Goal: Entertainment & Leisure: Consume media (video, audio)

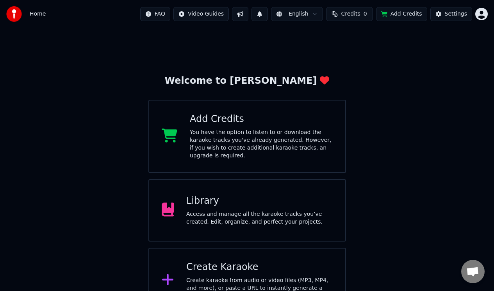
click at [235, 211] on div "Access and manage all the karaoke tracks you’ve created. Edit, organize, and pe…" at bounding box center [259, 219] width 146 height 16
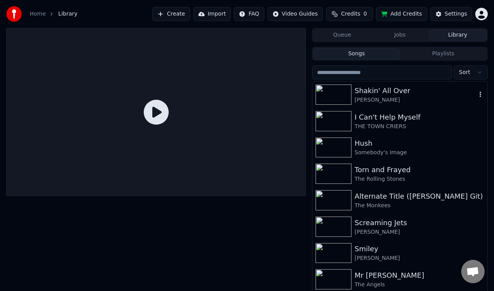
click at [373, 93] on div "Shakin' All Over" at bounding box center [415, 90] width 122 height 11
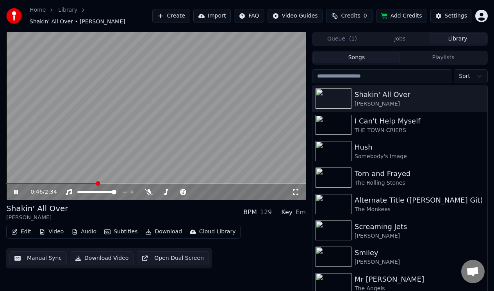
click at [16, 190] on icon at bounding box center [21, 192] width 18 height 6
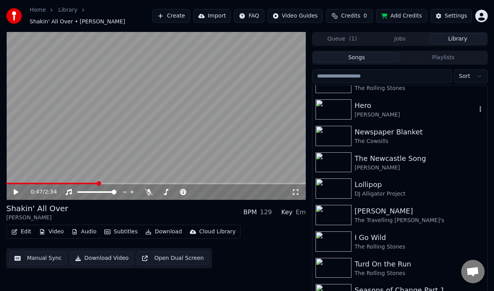
scroll to position [308, 0]
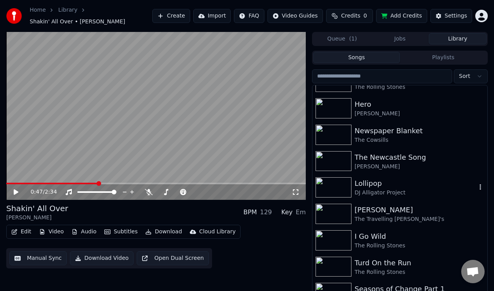
click at [371, 183] on div "Lollipop" at bounding box center [415, 183] width 122 height 11
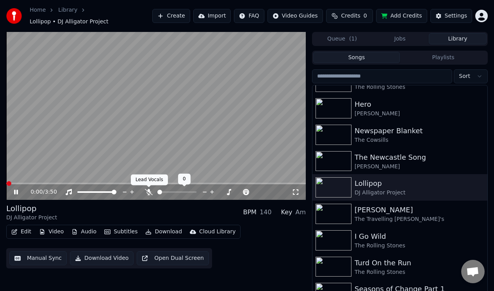
click at [148, 191] on icon at bounding box center [149, 192] width 8 height 6
click at [16, 190] on icon at bounding box center [21, 192] width 18 height 6
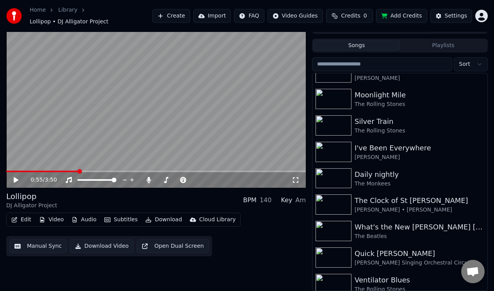
scroll to position [790, 0]
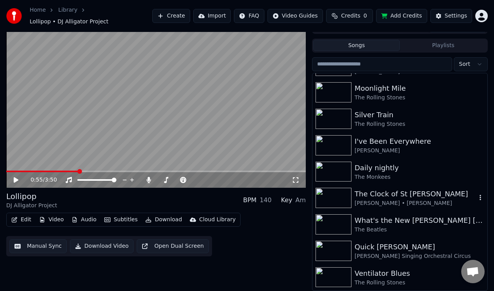
click at [396, 197] on div "The Clock of St [PERSON_NAME]" at bounding box center [415, 194] width 122 height 11
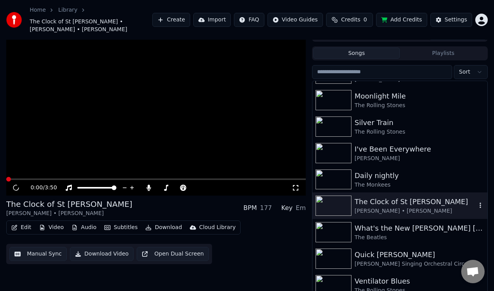
scroll to position [20, 0]
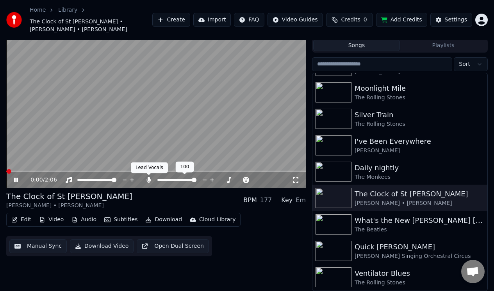
click at [147, 178] on icon at bounding box center [149, 180] width 4 height 6
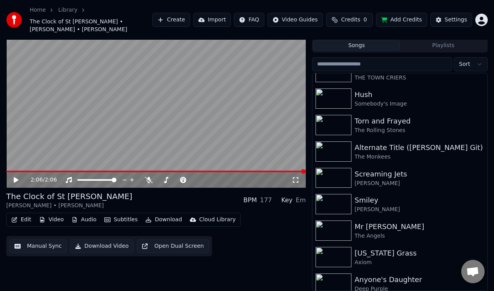
scroll to position [0, 0]
